Goal: Transaction & Acquisition: Purchase product/service

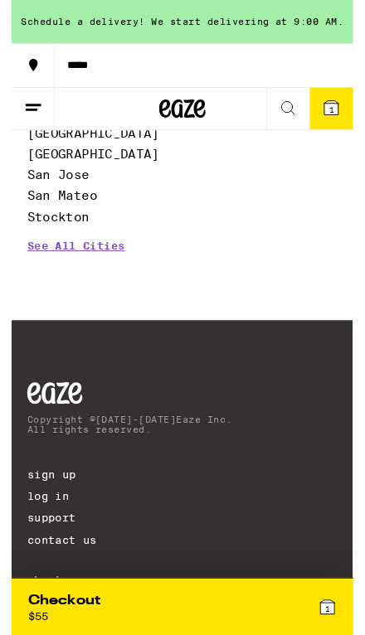
scroll to position [6156, 0]
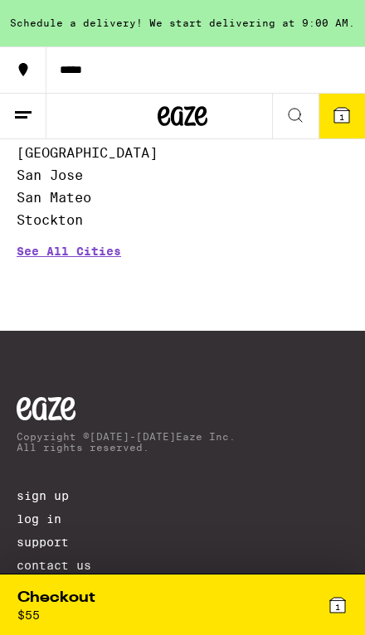
click at [109, 306] on link "See All Cities" at bounding box center [69, 275] width 104 height 61
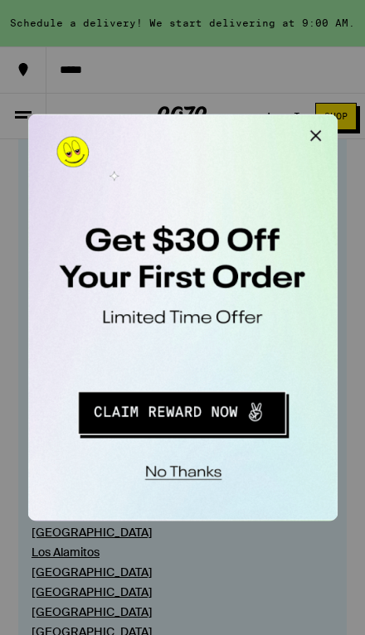
click at [245, 124] on button "Close Modal" at bounding box center [237, 130] width 33 height 33
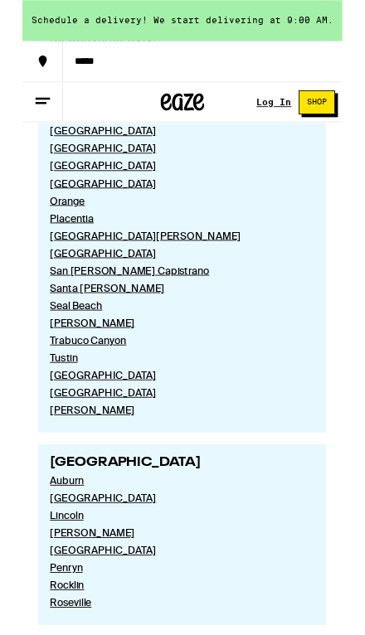
scroll to position [4350, 0]
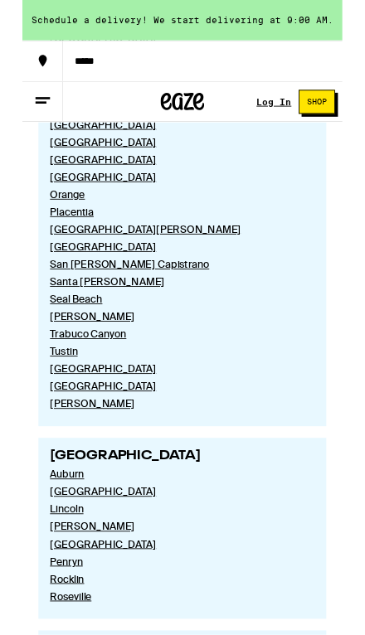
click at [63, 329] on link "Santa [PERSON_NAME]" at bounding box center [176, 321] width 289 height 15
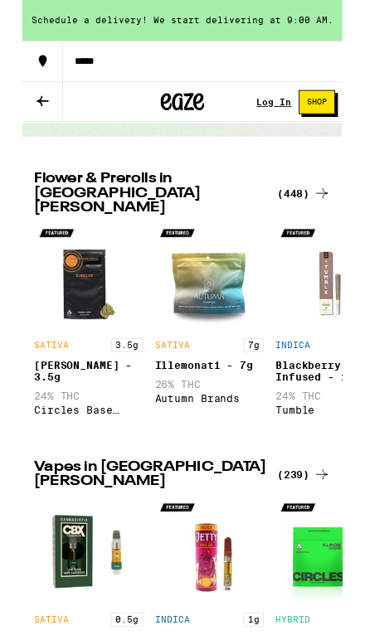
scroll to position [449, 0]
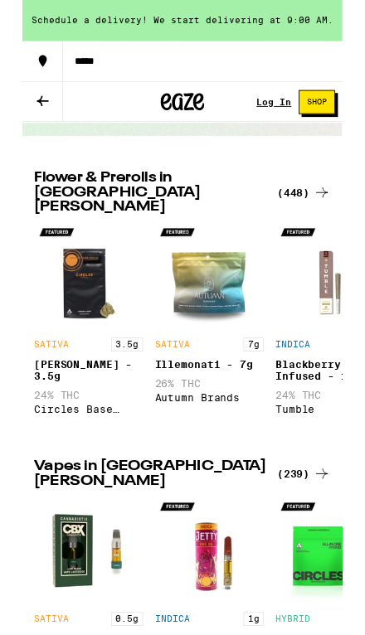
click at [323, 210] on div "(448)" at bounding box center [320, 220] width 61 height 20
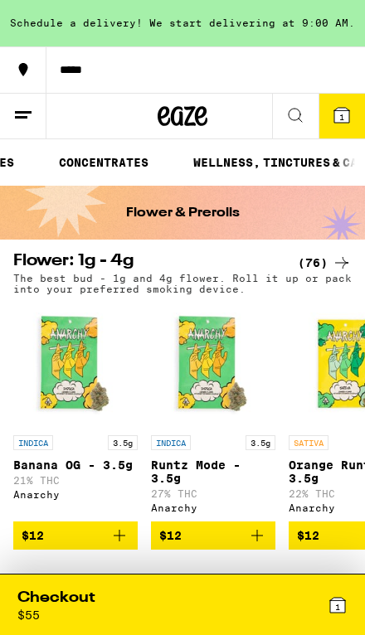
scroll to position [0, 440]
click at [126, 153] on link "CONCENTRATES" at bounding box center [109, 163] width 106 height 20
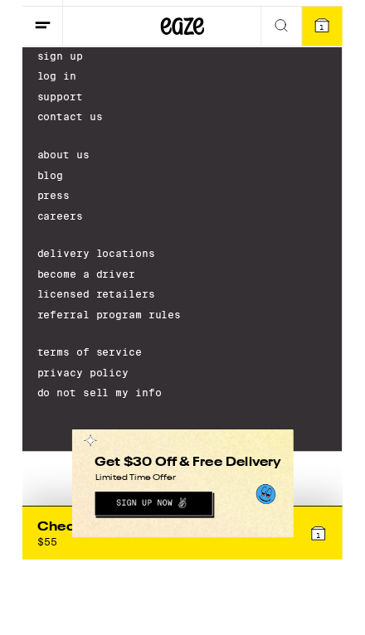
scroll to position [1116, 0]
